Goal: Task Accomplishment & Management: Use online tool/utility

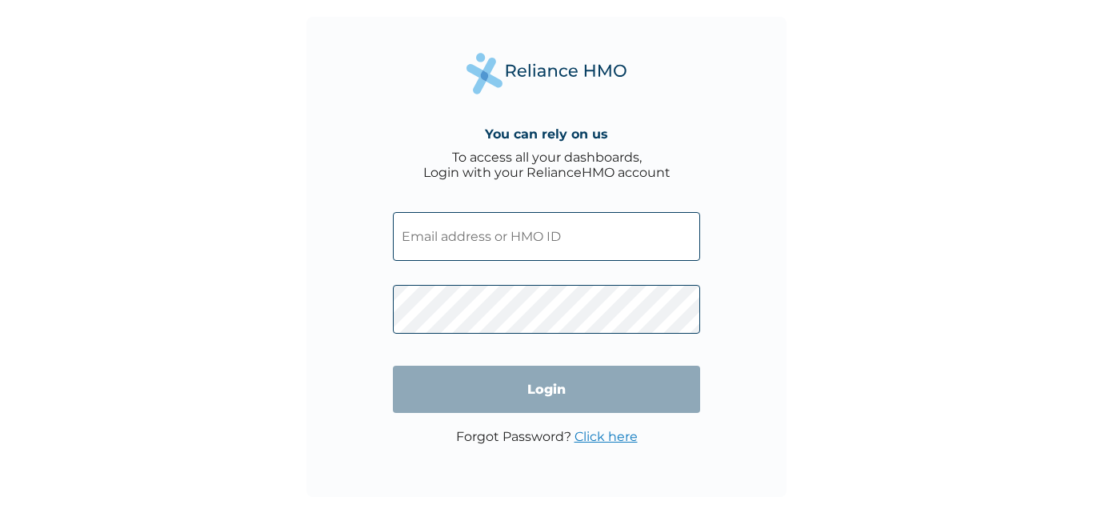
click at [512, 241] on input "text" at bounding box center [546, 236] width 307 height 49
type input "SBG/10890/A"
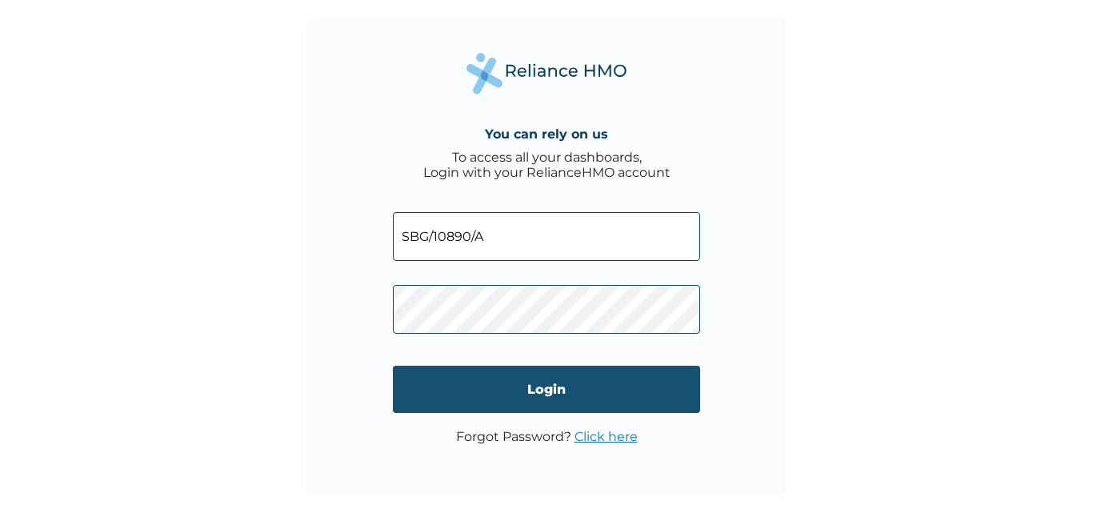
click at [522, 395] on input "Login" at bounding box center [546, 389] width 307 height 47
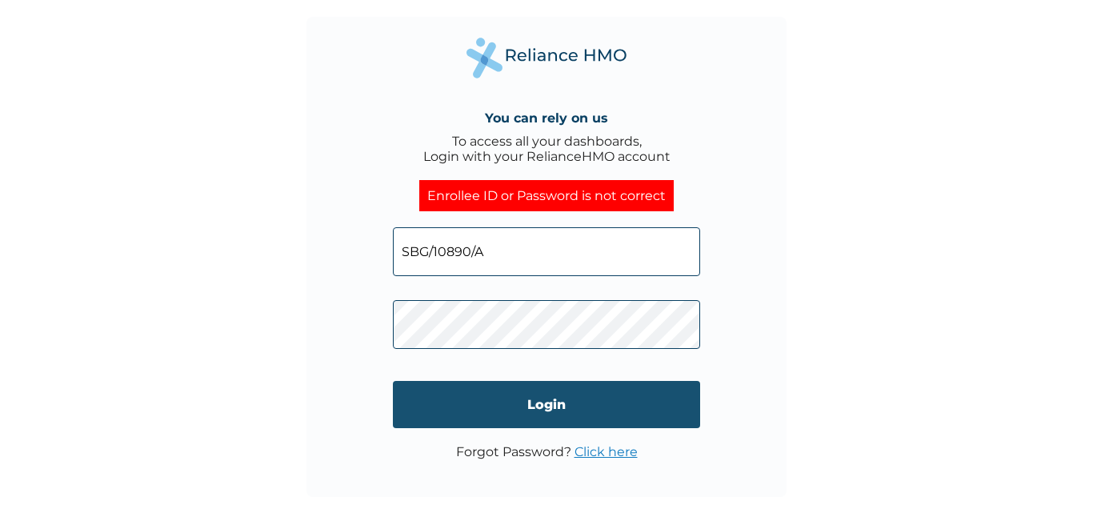
click at [491, 401] on input "Login" at bounding box center [546, 404] width 307 height 47
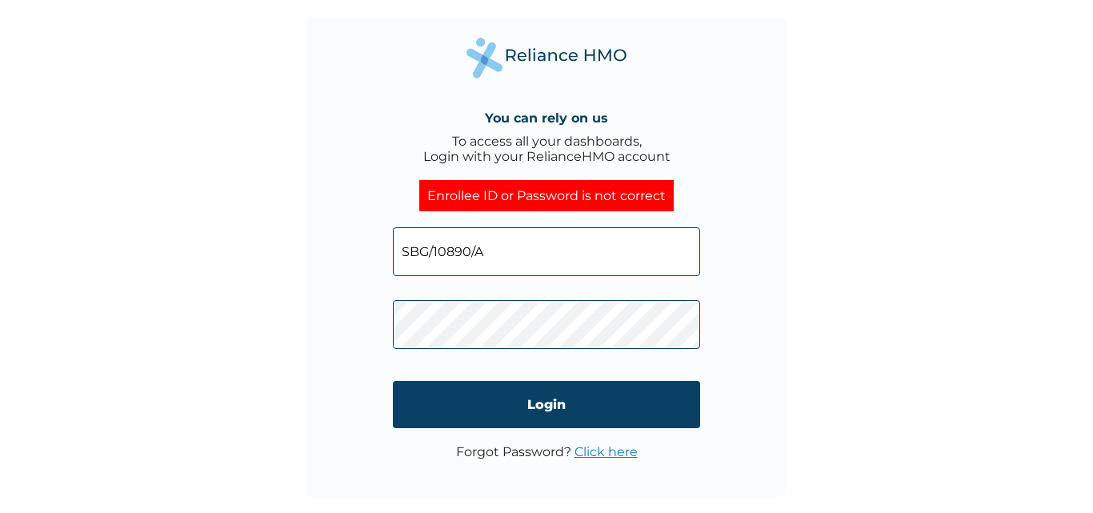
click at [524, 257] on input "SBG/10890/A" at bounding box center [546, 251] width 307 height 49
click at [622, 455] on link "Click here" at bounding box center [606, 451] width 63 height 15
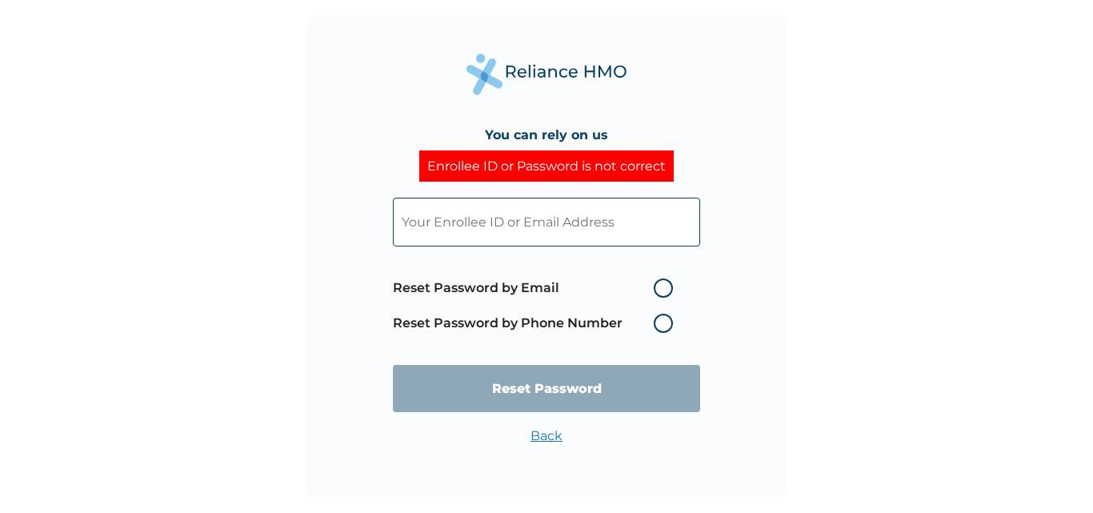
click at [666, 286] on label "Reset Password by Email" at bounding box center [537, 288] width 288 height 19
click at [657, 286] on input "Reset Password by Email" at bounding box center [645, 288] width 26 height 26
radio input "true"
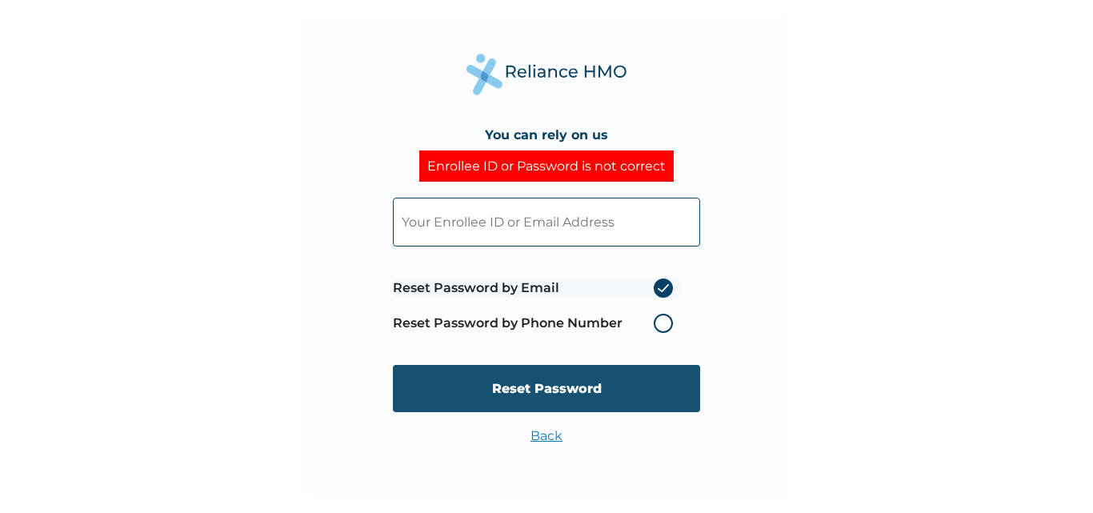
click at [604, 402] on input "Reset Password" at bounding box center [546, 388] width 307 height 47
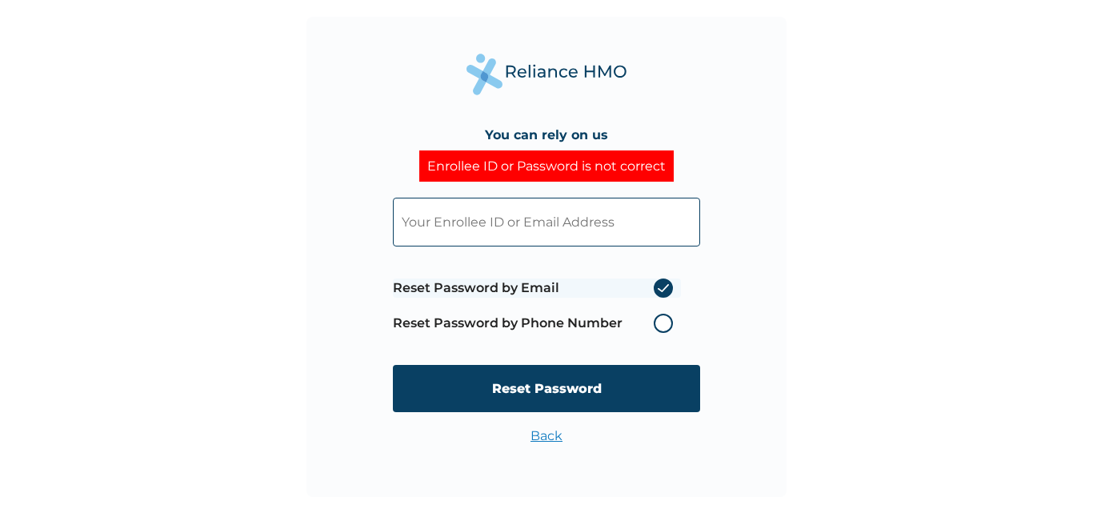
click at [471, 231] on input "text" at bounding box center [546, 222] width 307 height 49
type input "s"
type input "SBG/10890/A"
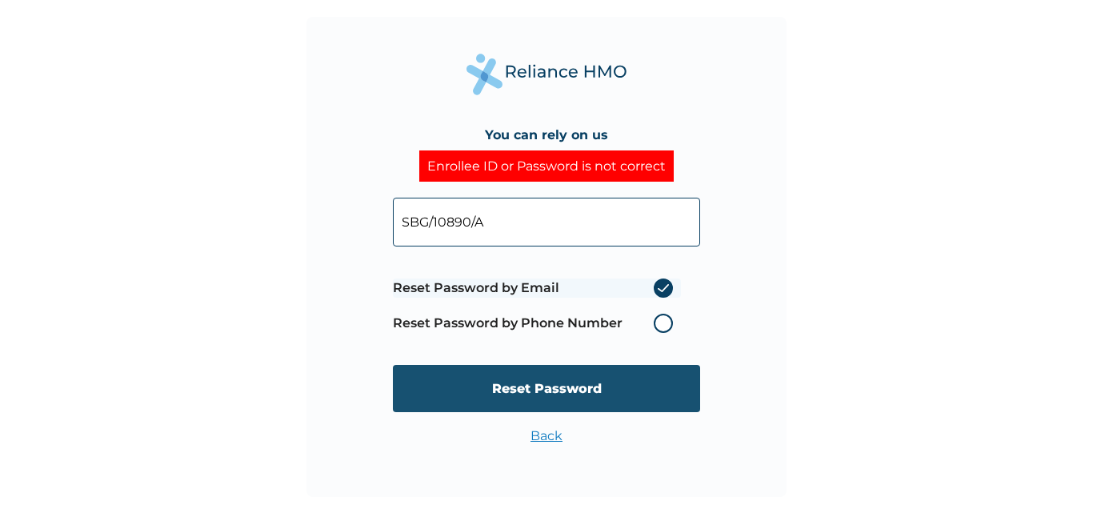
click at [540, 391] on input "Reset Password" at bounding box center [546, 388] width 307 height 47
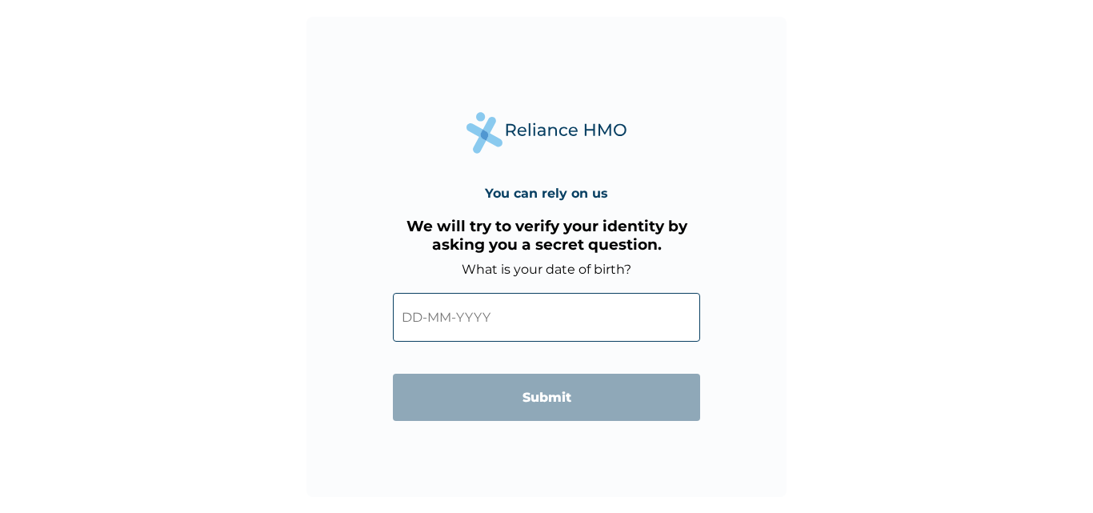
click at [450, 332] on input "text" at bounding box center [546, 317] width 307 height 49
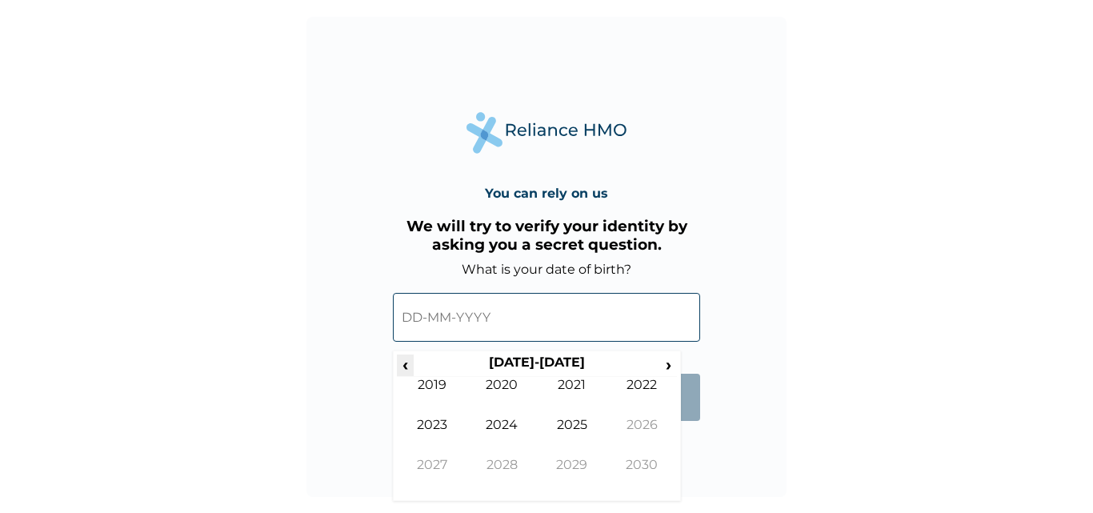
click at [410, 364] on span "‹" at bounding box center [405, 365] width 17 height 20
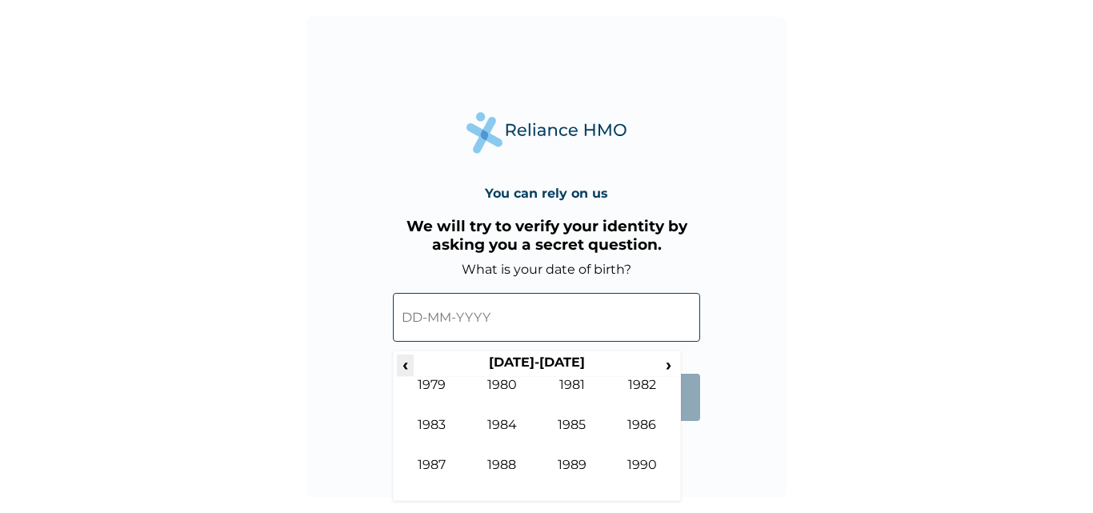
click at [410, 364] on span "‹" at bounding box center [405, 365] width 17 height 20
click at [668, 363] on span "›" at bounding box center [669, 365] width 18 height 20
click at [641, 391] on td "1992" at bounding box center [643, 397] width 70 height 40
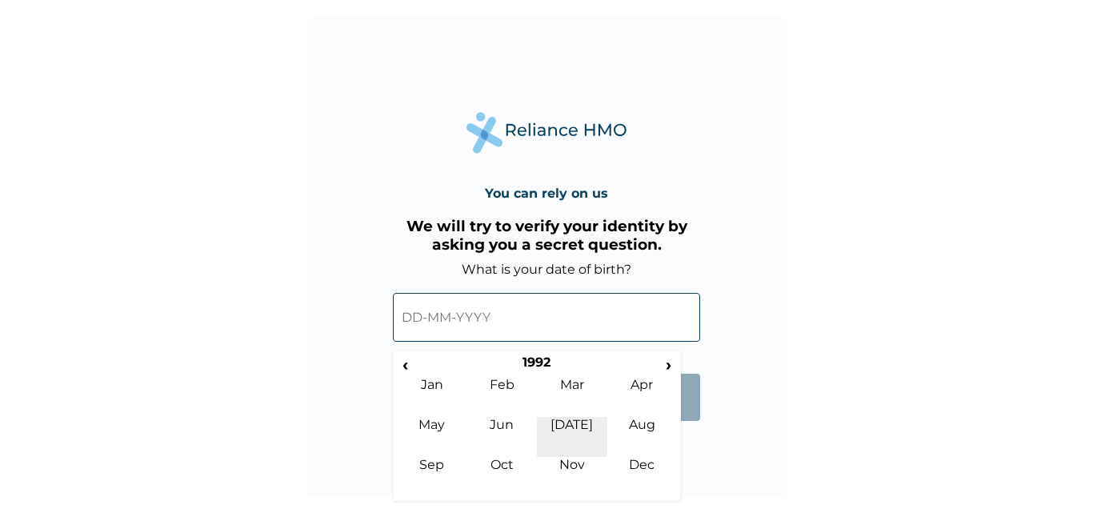
click at [577, 437] on td "Jul" at bounding box center [572, 437] width 70 height 40
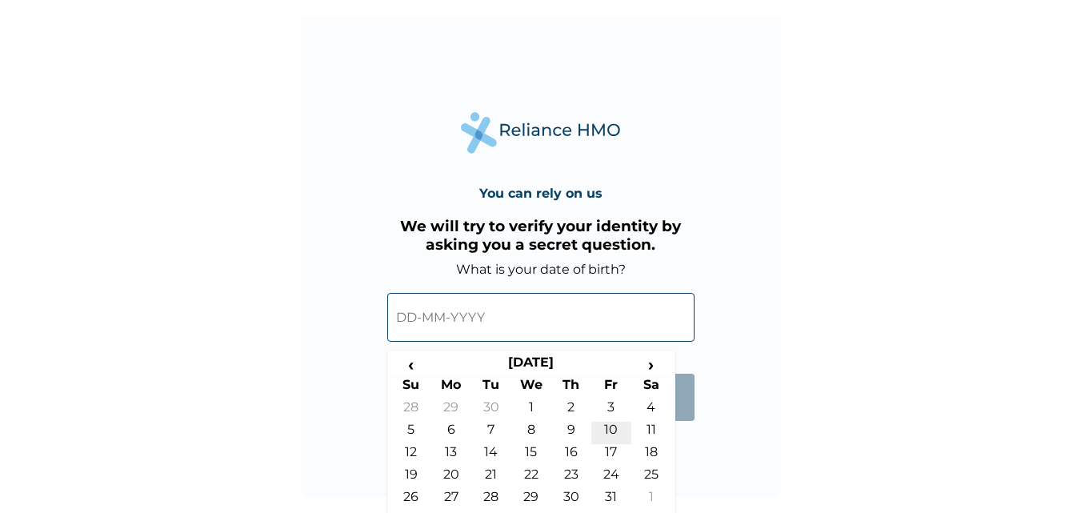
click at [616, 426] on td "10" at bounding box center [612, 433] width 40 height 22
type input "10-07-1992"
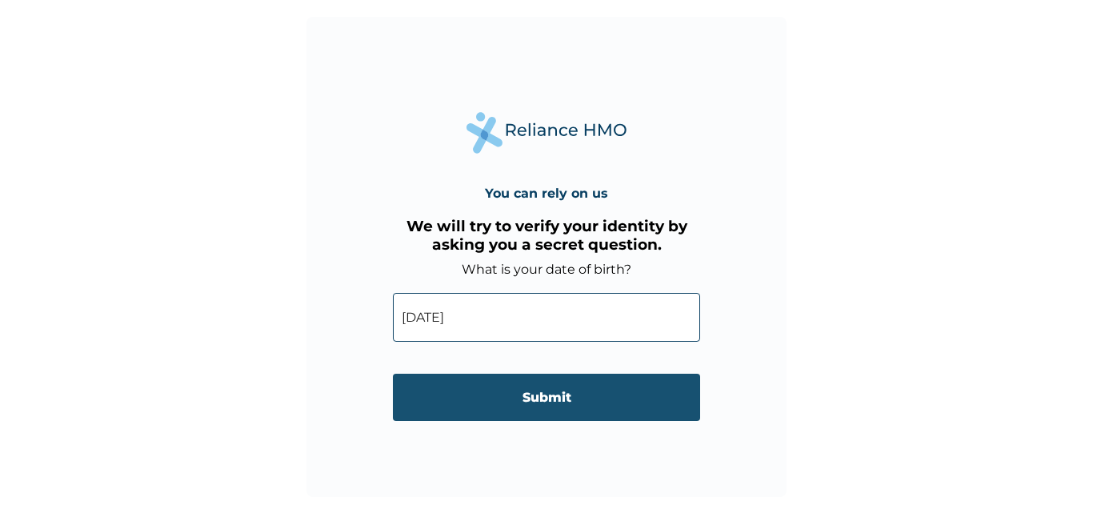
click at [544, 400] on input "Submit" at bounding box center [546, 397] width 307 height 47
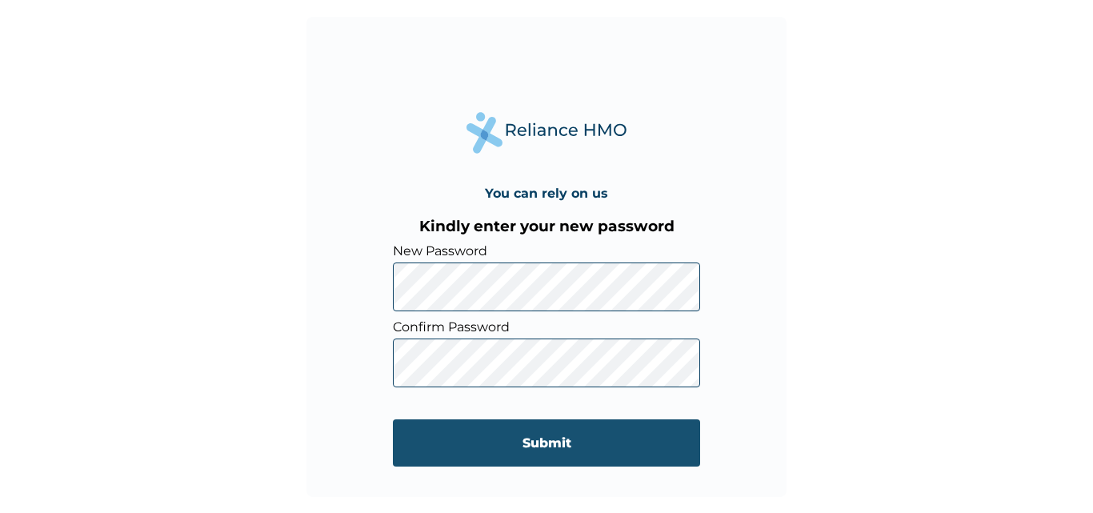
click at [460, 424] on input "Submit" at bounding box center [546, 442] width 307 height 47
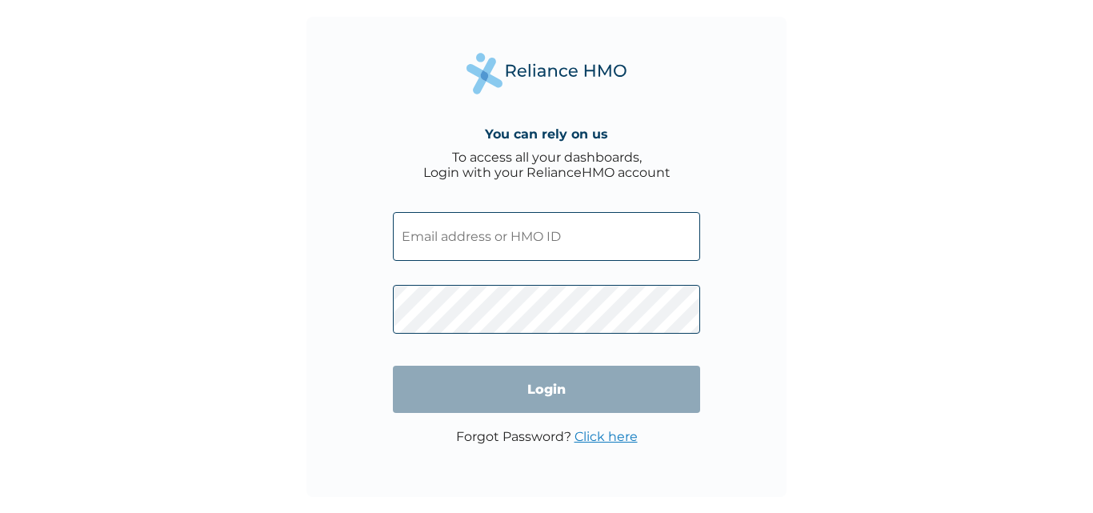
click at [541, 243] on input "text" at bounding box center [546, 236] width 307 height 49
type input "SBG/10890/A"
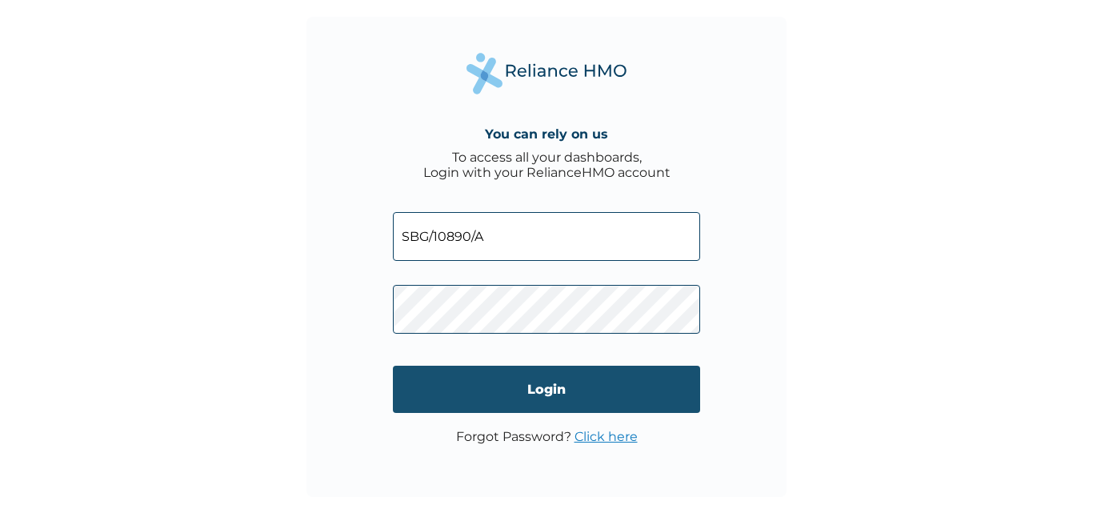
click at [505, 388] on input "Login" at bounding box center [546, 389] width 307 height 47
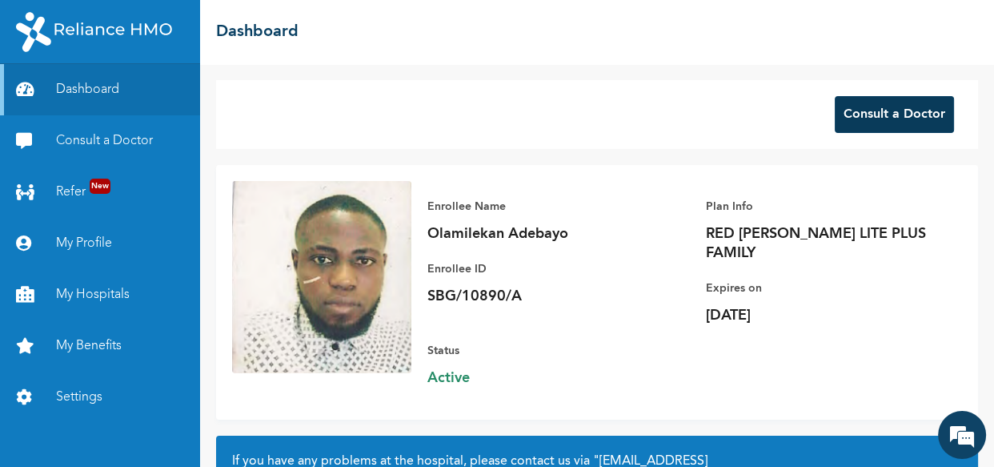
click at [873, 119] on button "Consult a Doctor" at bounding box center [894, 114] width 119 height 37
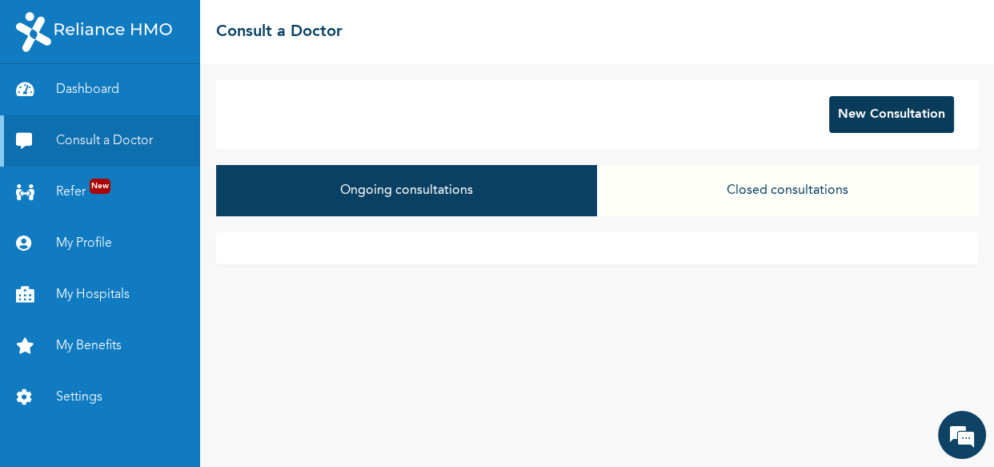
click at [878, 118] on button "New Consultation" at bounding box center [891, 114] width 125 height 37
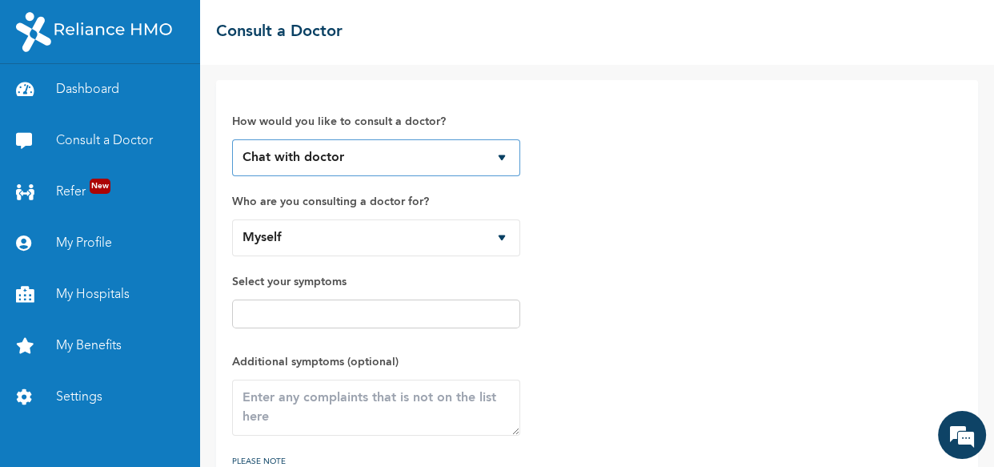
click at [499, 162] on select "Chat with doctor Phone Call" at bounding box center [376, 157] width 288 height 37
click at [232, 139] on select "Chat with doctor Phone Call" at bounding box center [376, 157] width 288 height 37
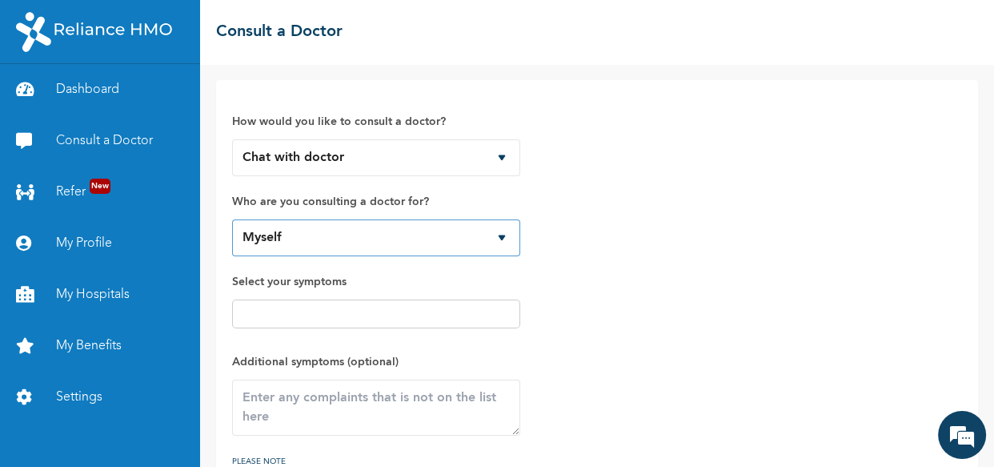
click at [438, 244] on select "Myself Iremide [PERSON_NAME] [PERSON_NAME]" at bounding box center [376, 237] width 288 height 37
select select "463106"
click at [232, 219] on select "Myself Iremide [PERSON_NAME] [PERSON_NAME]" at bounding box center [376, 237] width 288 height 37
click at [403, 315] on input "text" at bounding box center [376, 313] width 279 height 19
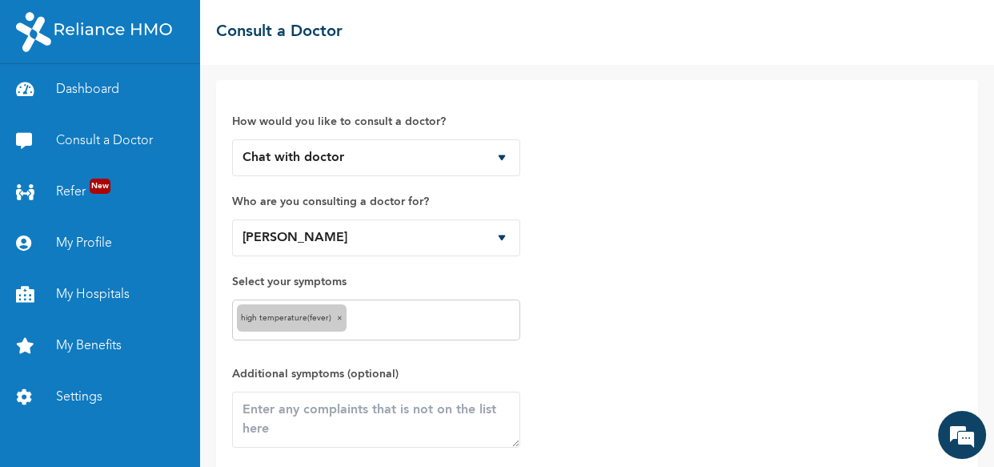
click at [478, 327] on input "text" at bounding box center [433, 320] width 165 height 19
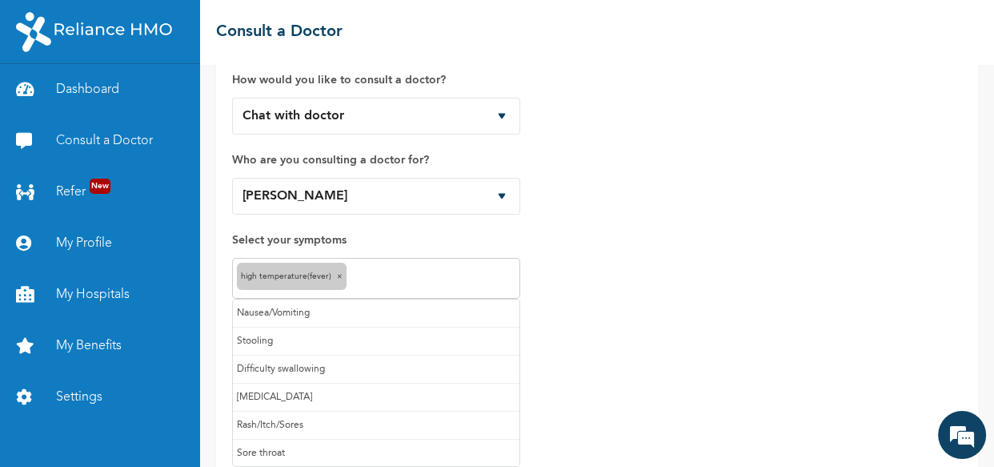
scroll to position [60, 0]
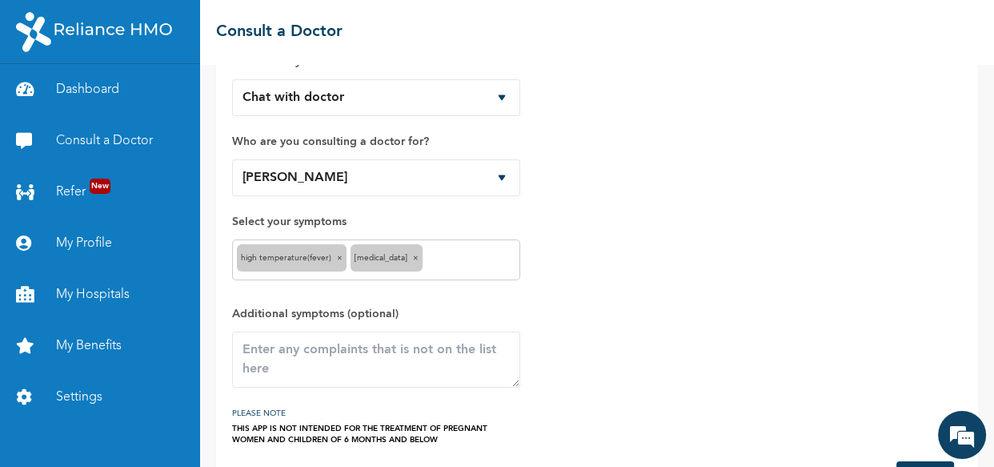
click at [464, 273] on div "High temperature(Fever) × [MEDICAL_DATA] ×" at bounding box center [376, 259] width 288 height 41
click at [443, 266] on input "text" at bounding box center [471, 260] width 89 height 19
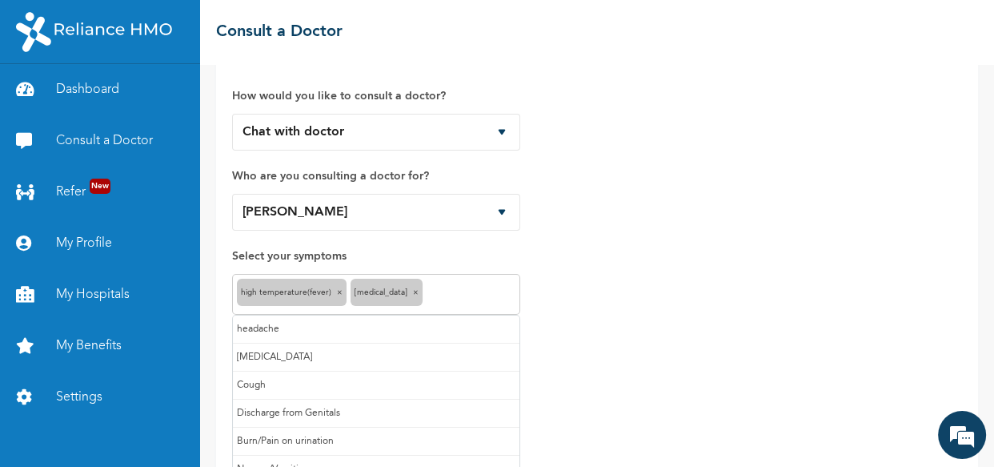
scroll to position [0, 0]
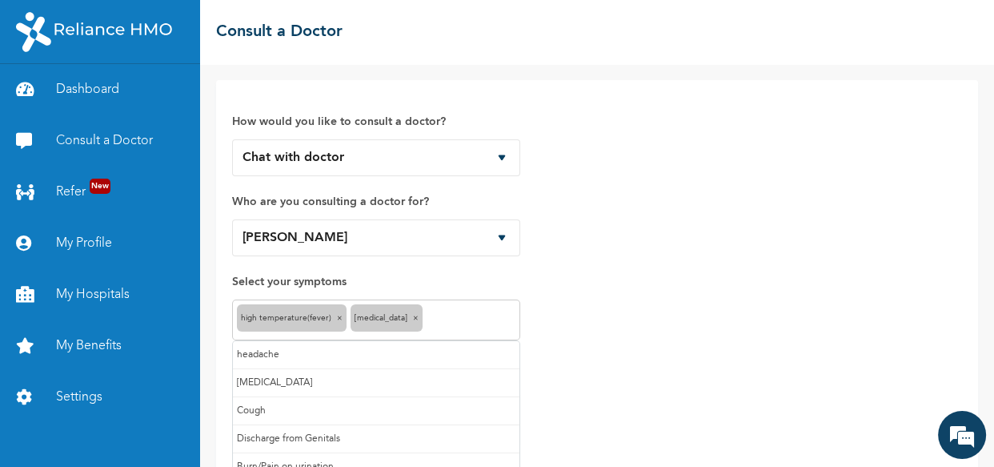
click at [548, 323] on div "How would you like to consult a doctor? Chat with doctor Phone Call Who are you…" at bounding box center [597, 300] width 730 height 409
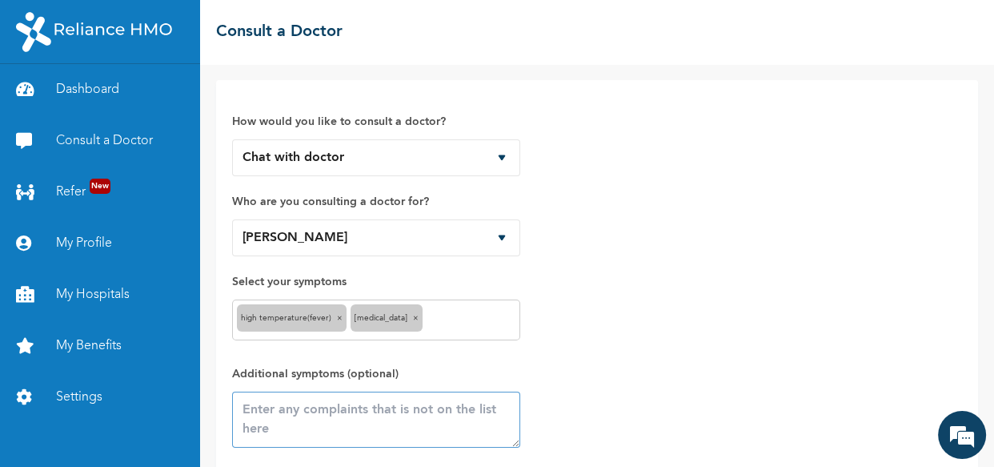
click at [347, 415] on textarea at bounding box center [376, 419] width 288 height 56
type textarea "COLD"
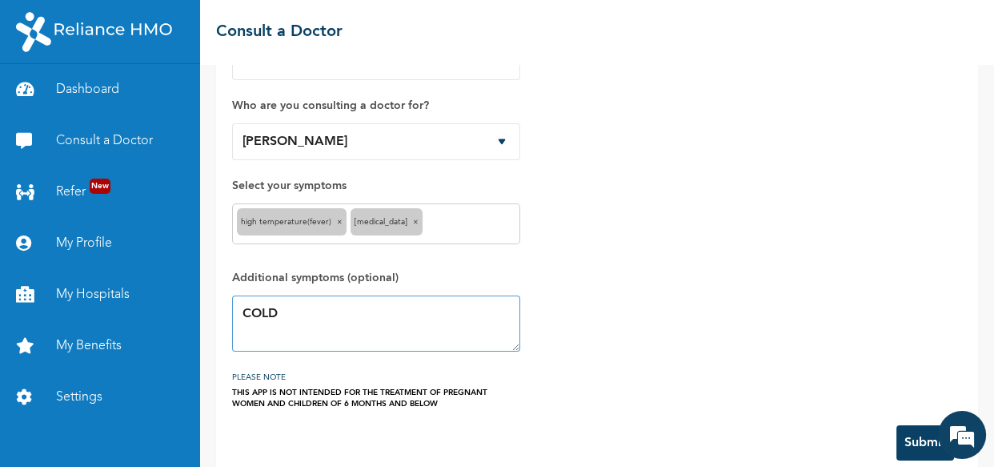
scroll to position [121, 0]
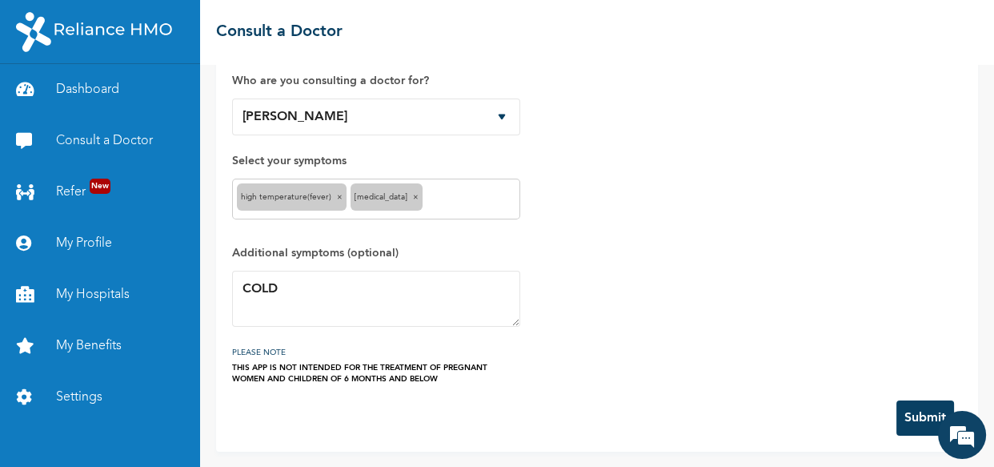
click at [899, 409] on button "Submit" at bounding box center [926, 417] width 58 height 35
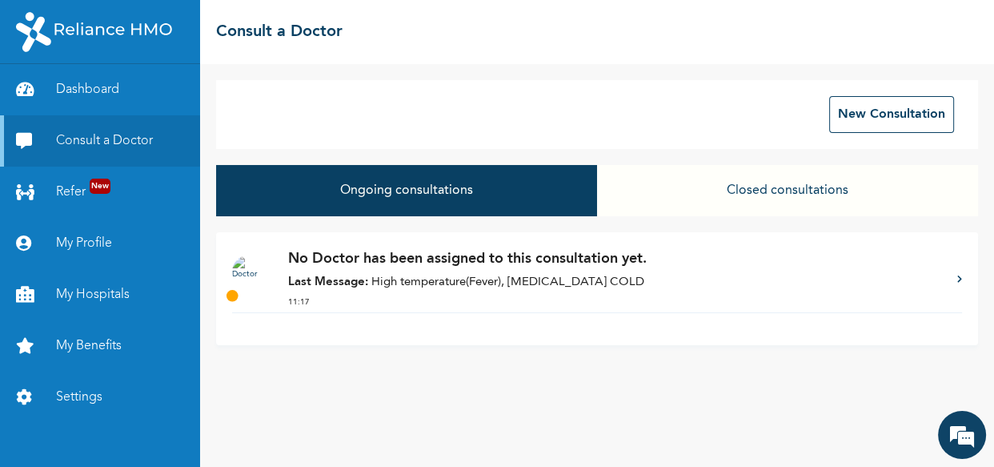
click at [469, 271] on div "No Doctor has been assigned to this consultation yet. Last Message: High temper…" at bounding box center [614, 280] width 653 height 64
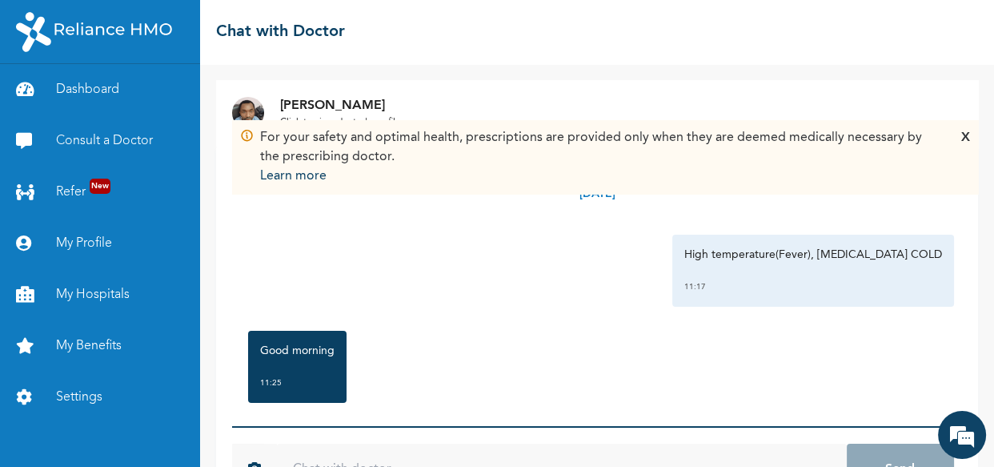
click at [969, 140] on div "X" at bounding box center [965, 157] width 9 height 58
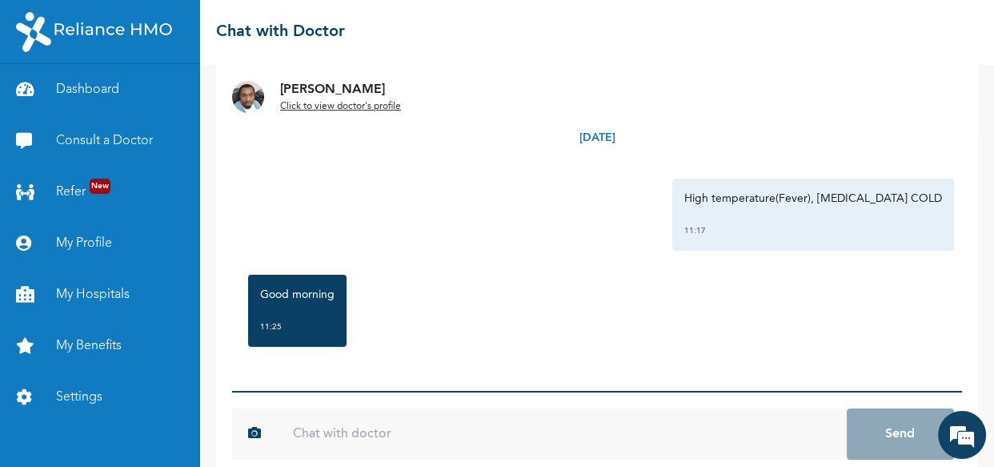
scroll to position [59, 0]
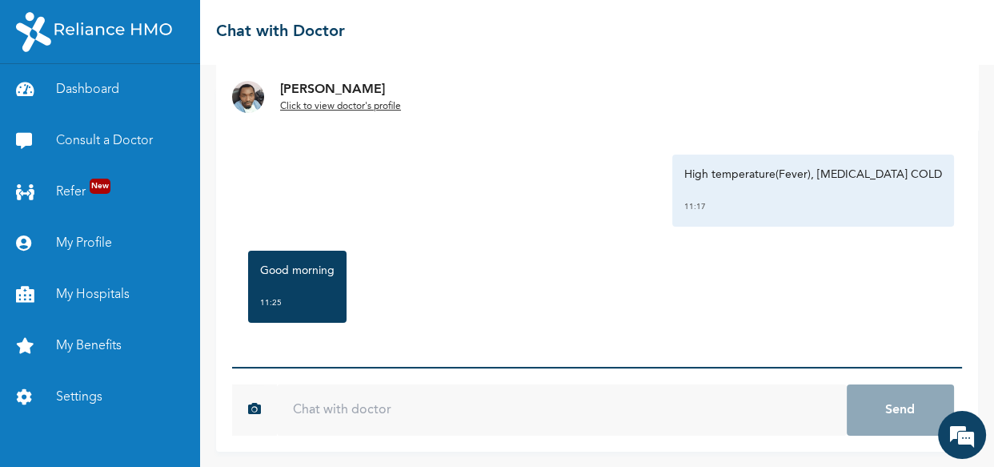
click at [351, 411] on input "text" at bounding box center [562, 409] width 570 height 51
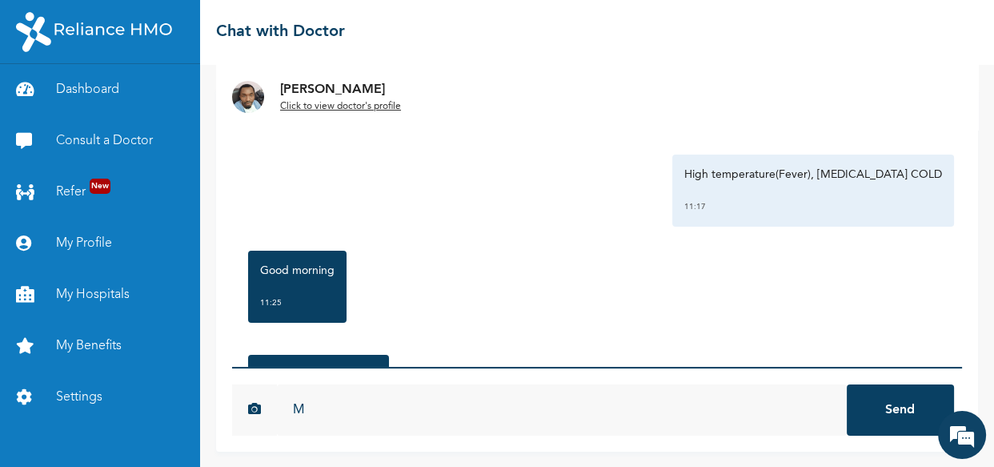
scroll to position [125, 0]
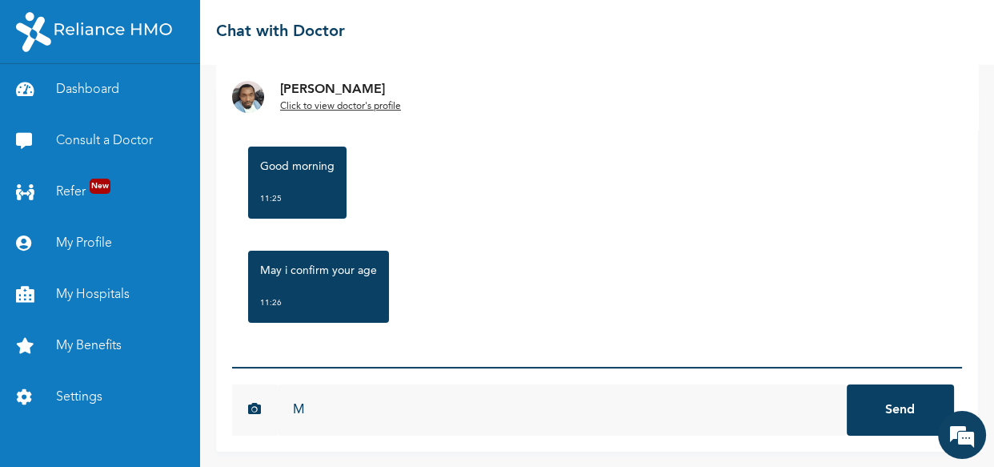
type input "M"
type input "25"
click at [873, 404] on button "Send" at bounding box center [900, 409] width 107 height 51
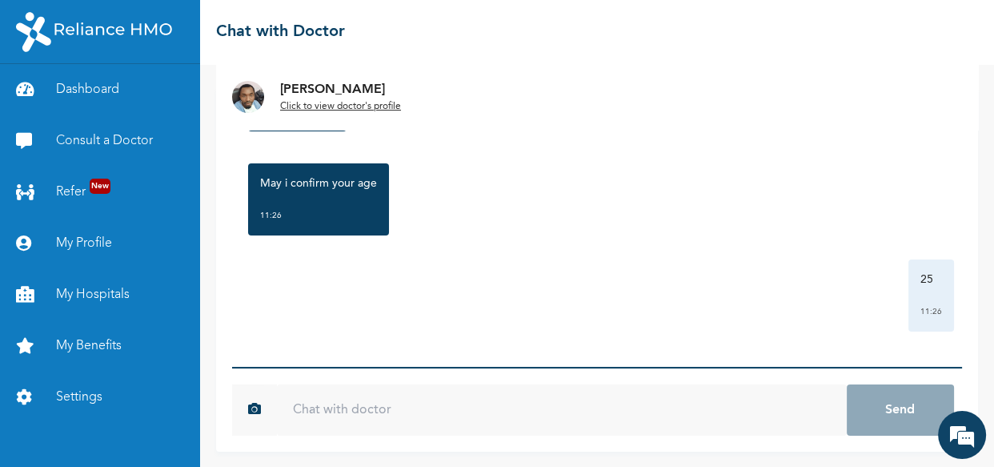
scroll to position [213, 0]
click at [451, 335] on div "Tuesday, October 14th 2025 High temperature(Fever), Runny nose COLD 11:17 Good …" at bounding box center [597, 226] width 730 height 280
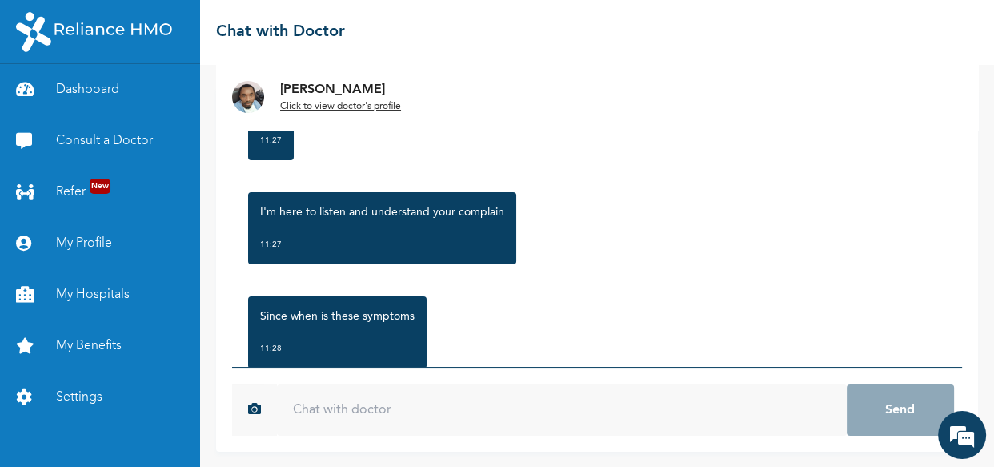
scroll to position [525, 0]
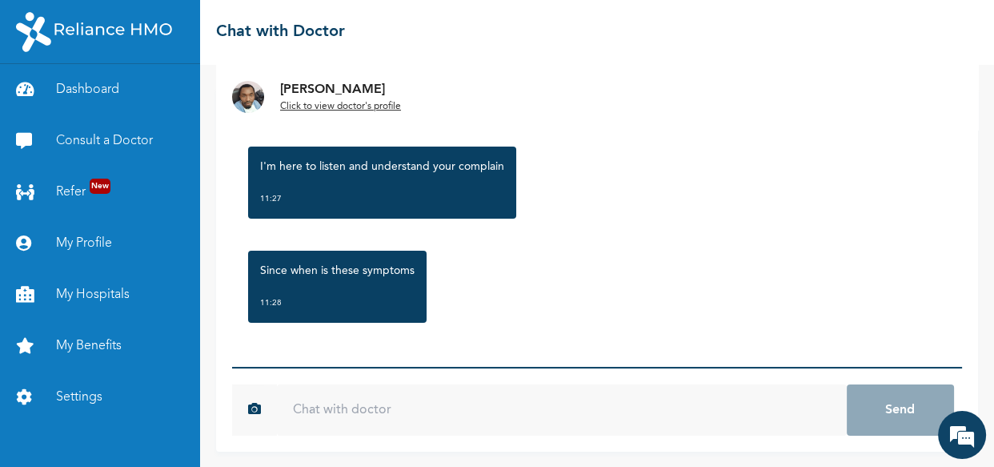
click at [331, 408] on input "text" at bounding box center [562, 409] width 570 height 51
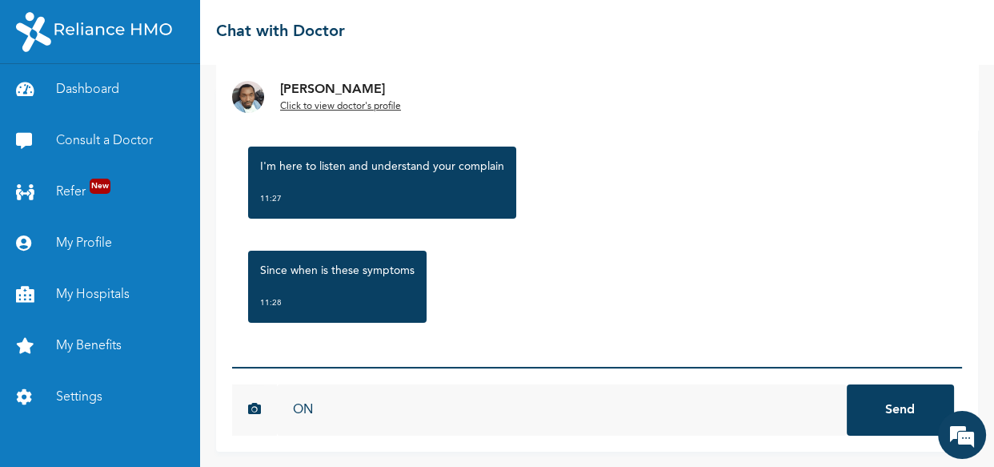
type input "O"
type input "on sunday"
click at [873, 400] on button "Send" at bounding box center [900, 409] width 107 height 51
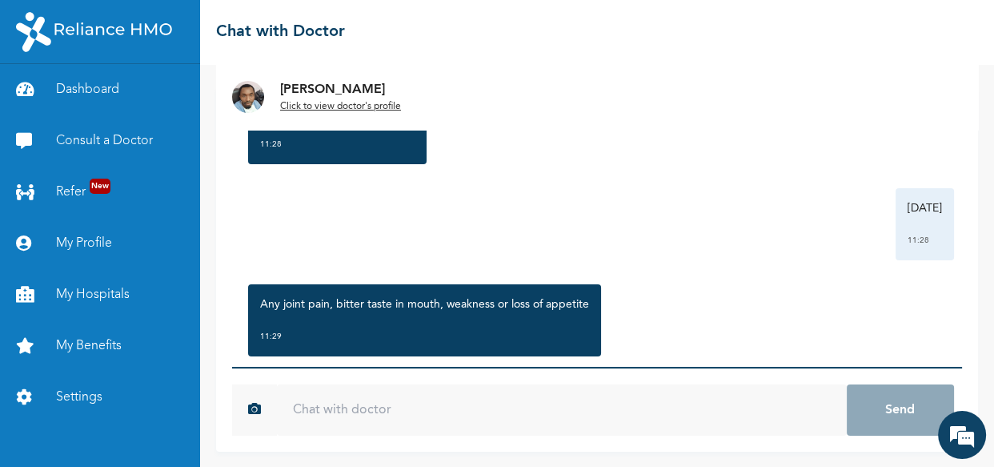
scroll to position [717, 0]
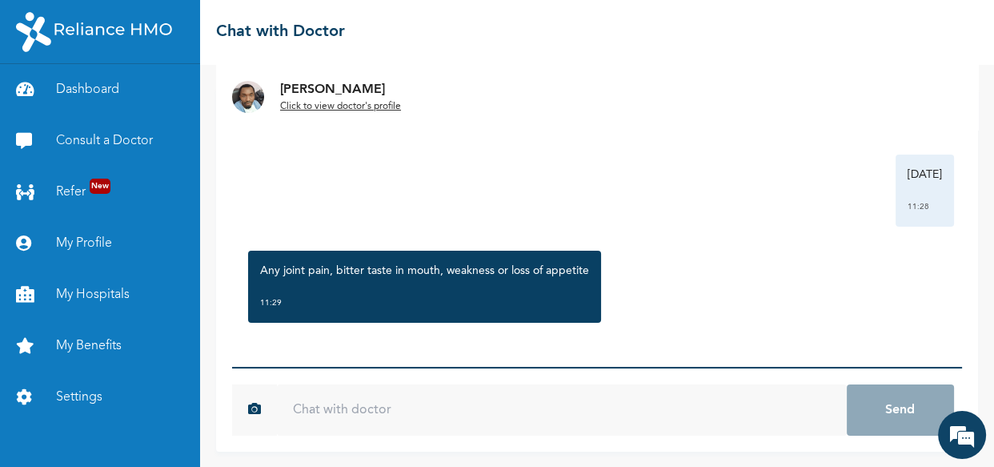
click at [412, 270] on p "Any joint pain, bitter taste in mouth, weakness or loss of appetite" at bounding box center [424, 271] width 329 height 16
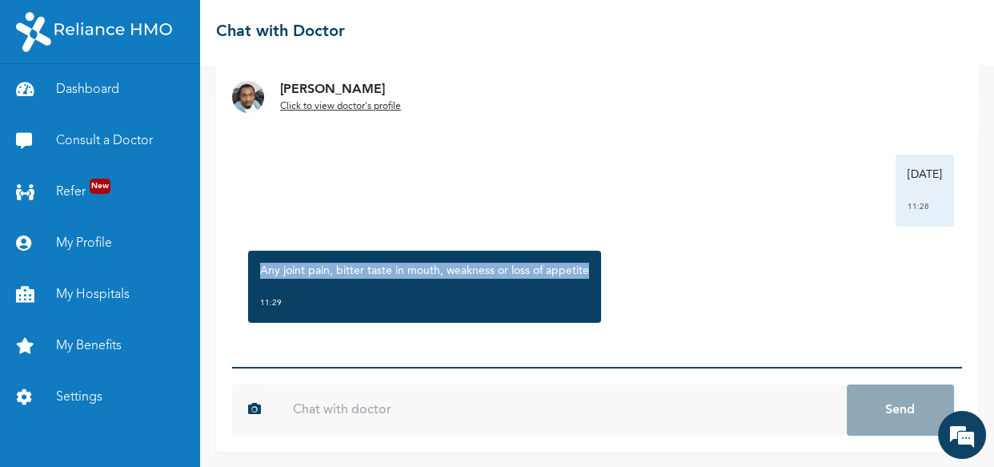
drag, startPoint x: 586, startPoint y: 270, endPoint x: 262, endPoint y: 267, distance: 324.2
click at [262, 267] on p "Any joint pain, bitter taste in mouth, weakness or loss of appetite" at bounding box center [424, 271] width 329 height 16
copy p "Any joint pain, bitter taste in mouth, weakness or loss of appetite"
click at [417, 408] on input "text" at bounding box center [562, 409] width 570 height 51
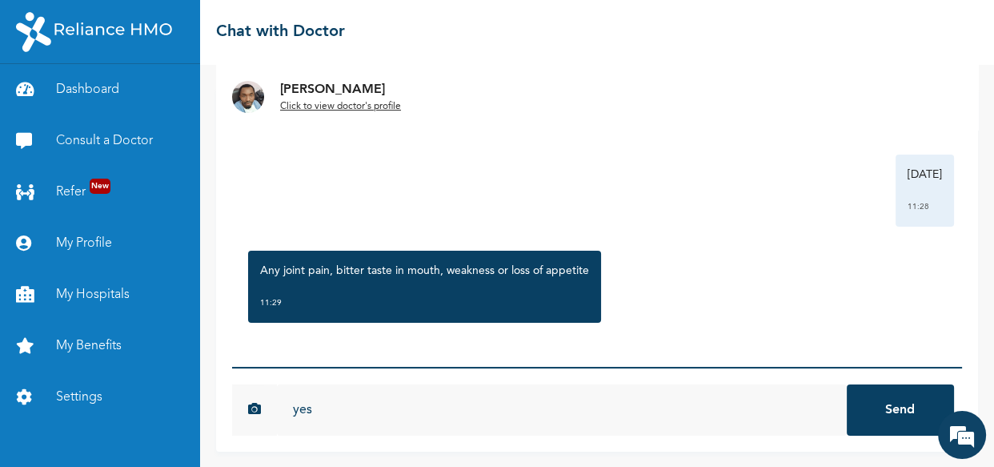
type input "yes"
click at [921, 422] on button "Send" at bounding box center [900, 409] width 107 height 51
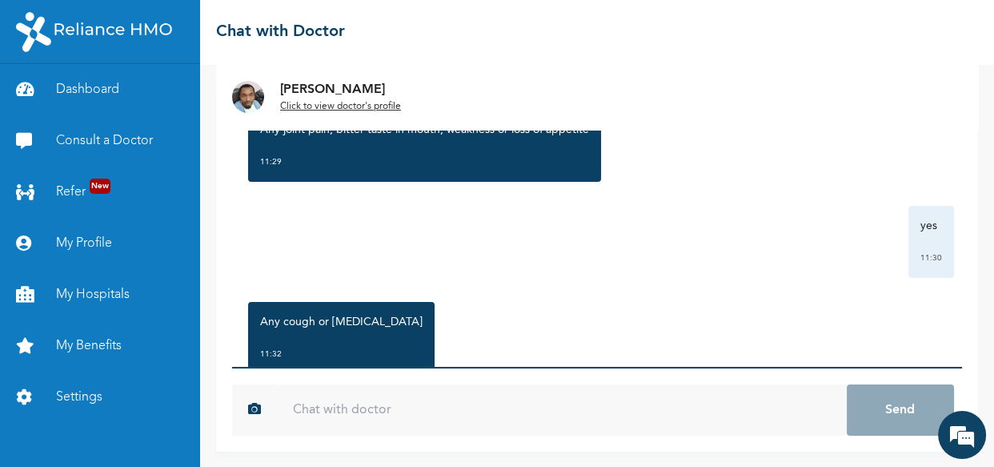
scroll to position [909, 0]
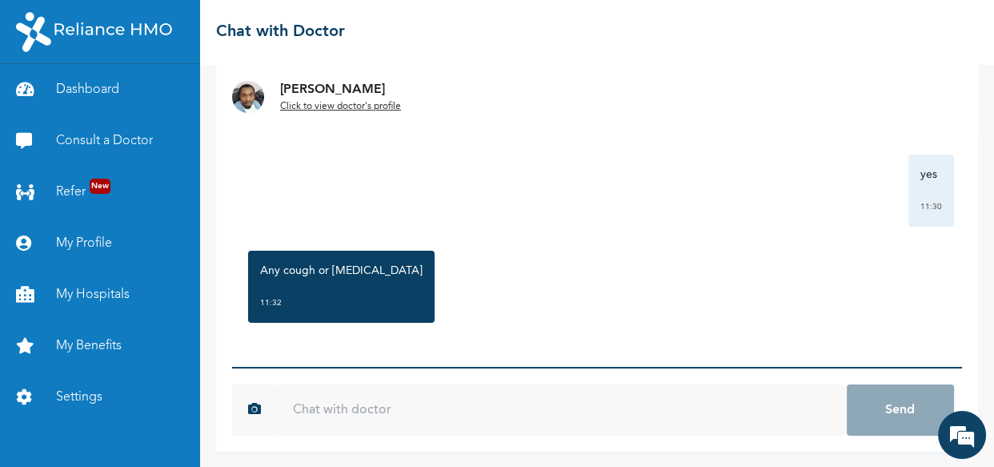
click at [338, 399] on input "text" at bounding box center [562, 409] width 570 height 51
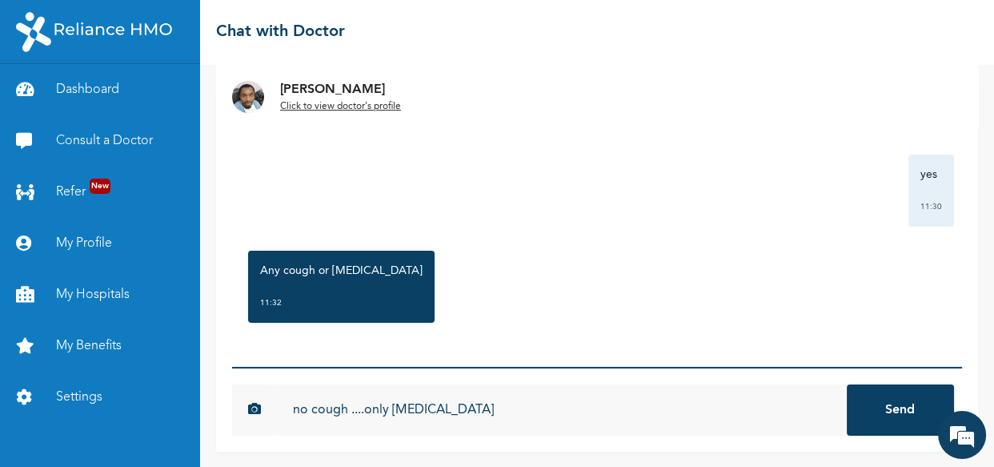
type input "no cough ....only catarrh"
click at [881, 391] on button "Send" at bounding box center [900, 409] width 107 height 51
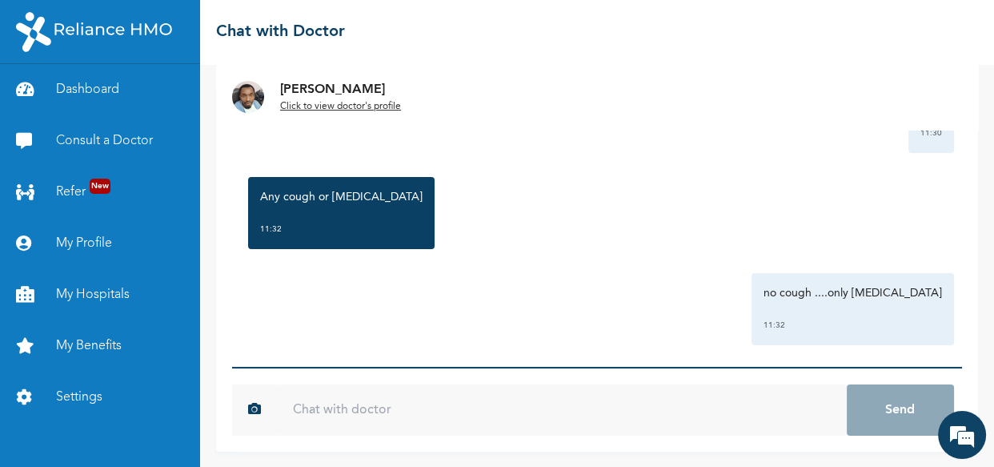
scroll to position [997, 0]
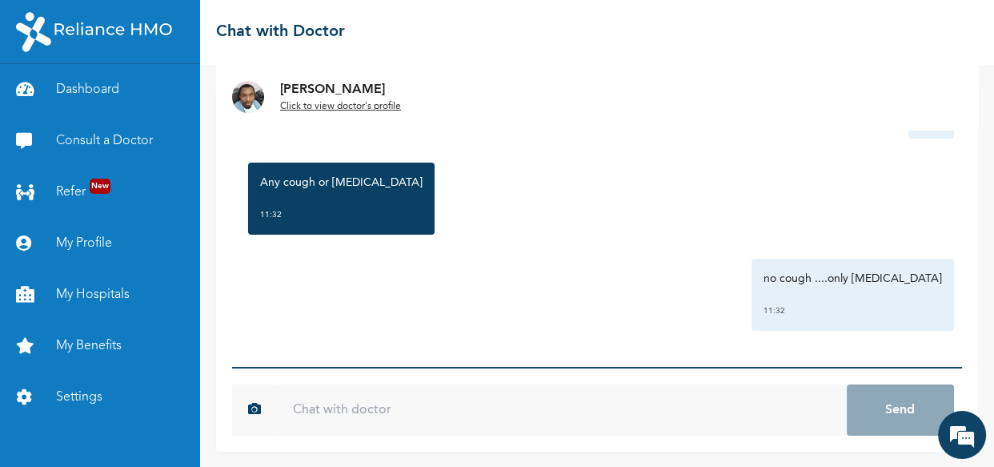
click at [411, 279] on div "no cough ....only catarrh 11:32" at bounding box center [597, 295] width 714 height 72
click at [484, 410] on input "text" at bounding box center [562, 409] width 570 height 51
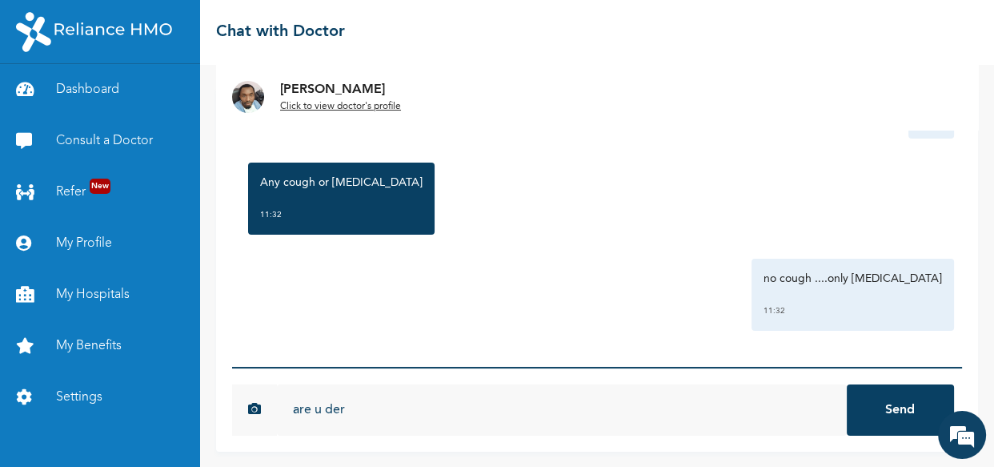
type input "are u der"
click at [903, 407] on button "Send" at bounding box center [900, 409] width 107 height 51
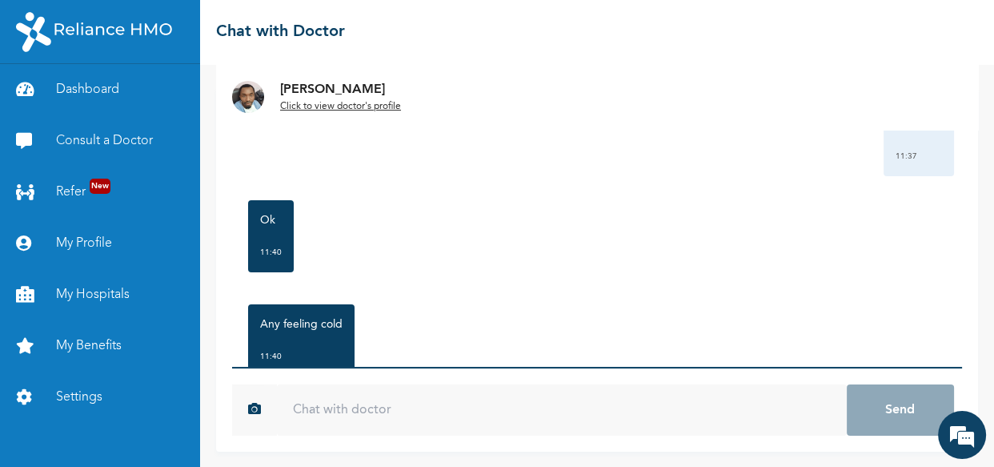
scroll to position [1294, 0]
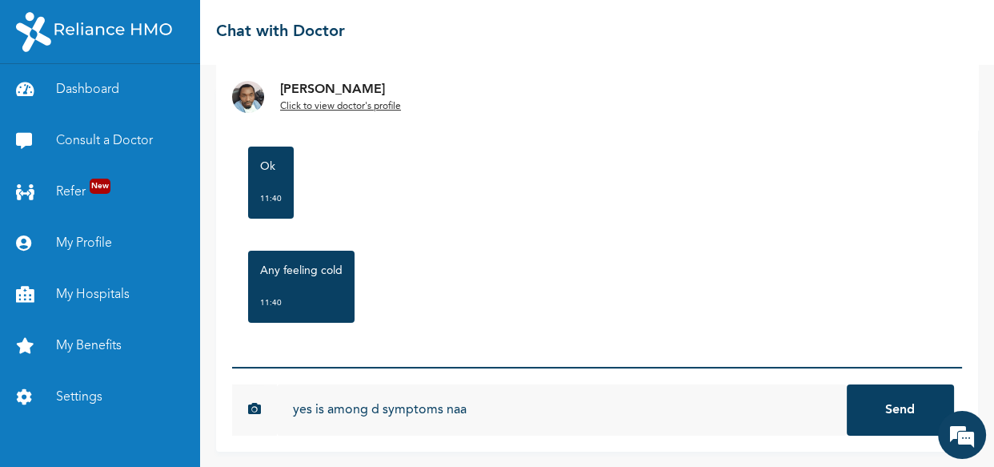
type input "yes is among d symptoms naa"
click at [907, 401] on button "Send" at bounding box center [900, 409] width 107 height 51
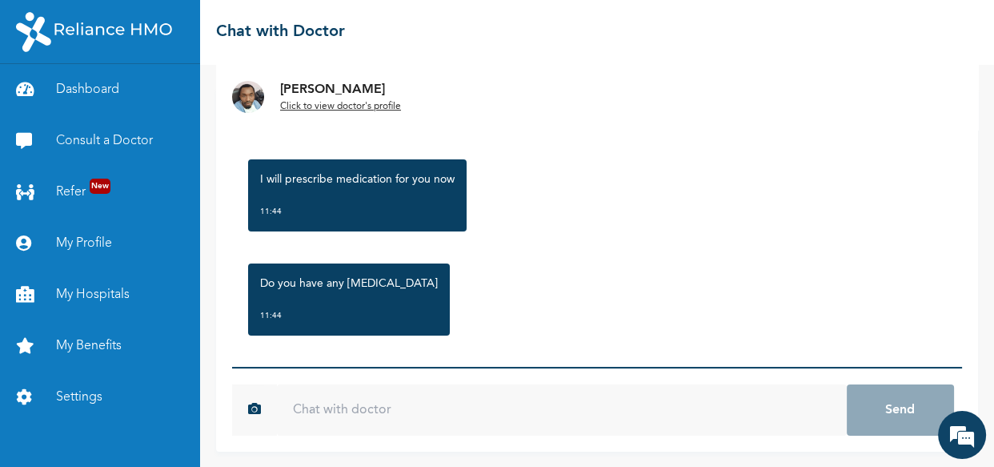
scroll to position [1798, 0]
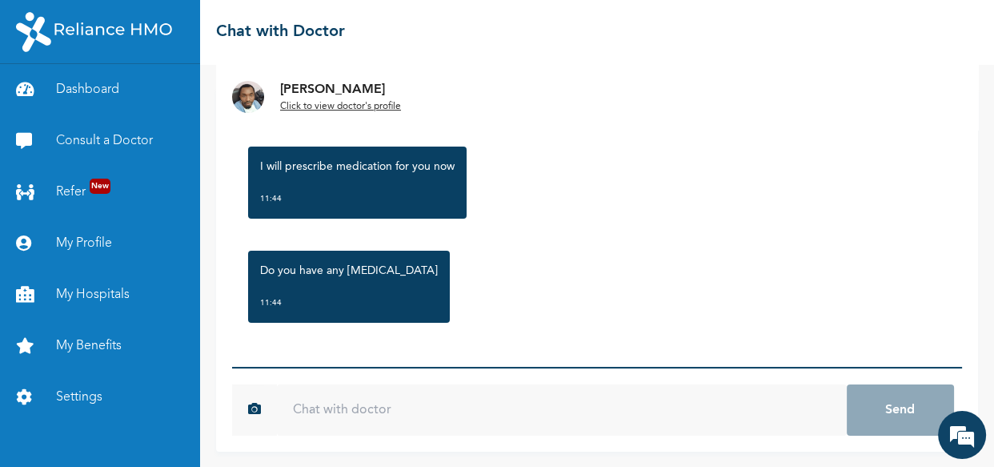
click at [407, 406] on input "text" at bounding box center [562, 409] width 570 height 51
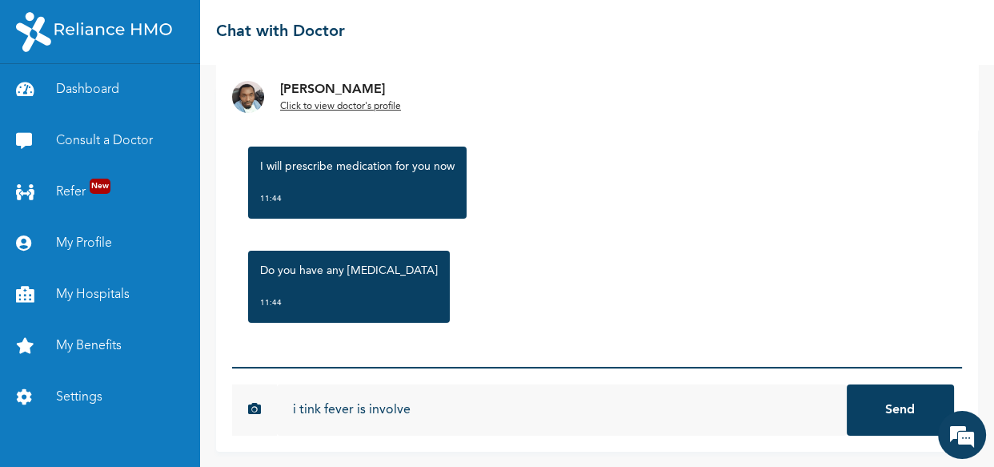
type input "i tink fever is involve"
click at [928, 400] on button "Send" at bounding box center [900, 409] width 107 height 51
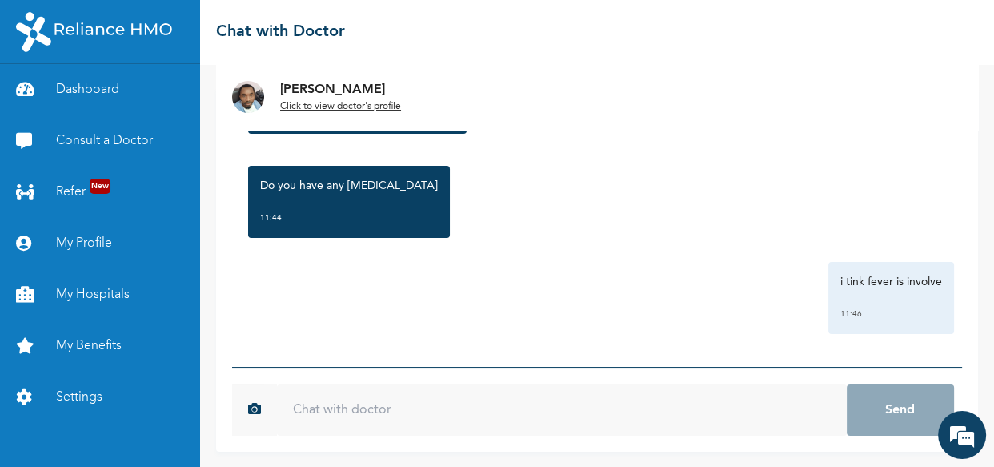
scroll to position [1886, 0]
